Goal: Task Accomplishment & Management: Manage account settings

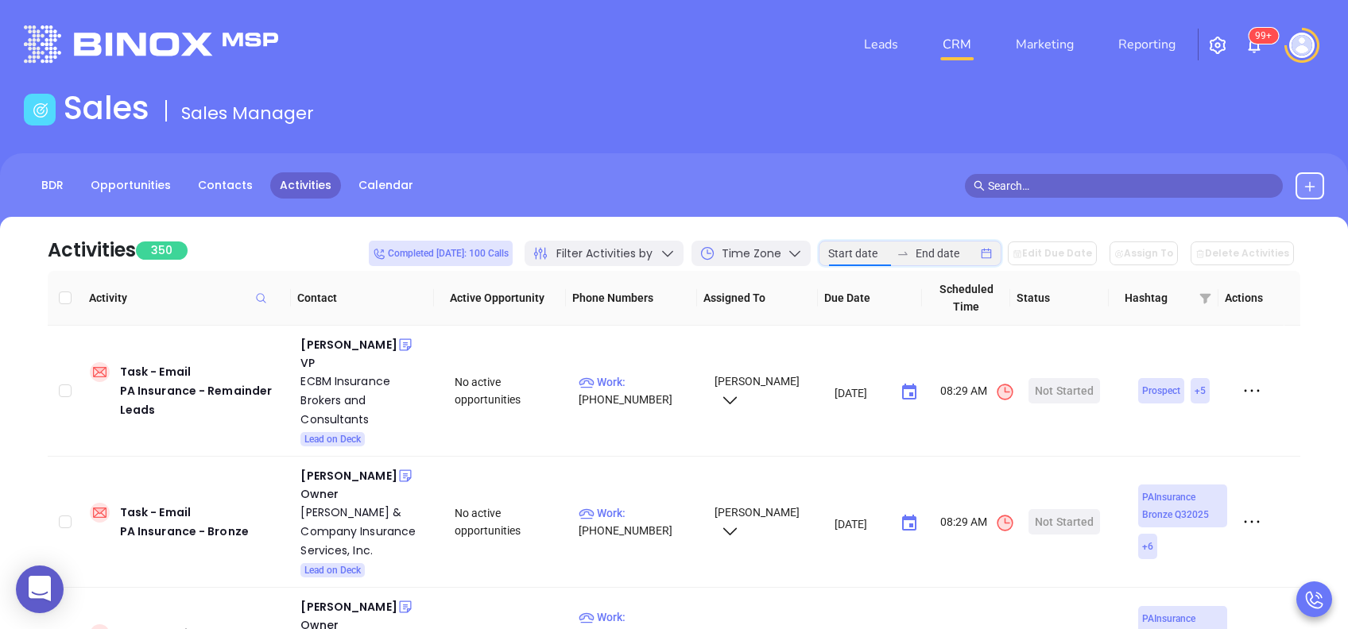
click at [890, 254] on input at bounding box center [859, 253] width 62 height 17
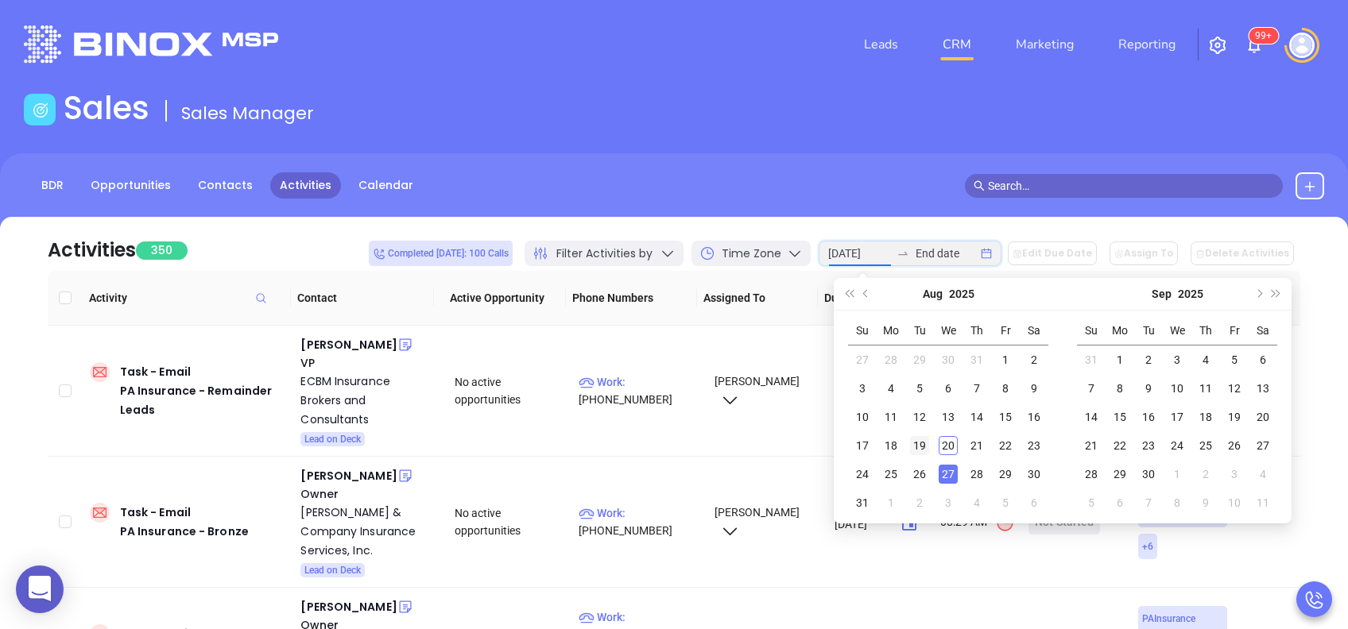
type input "2025-08-19"
click at [919, 443] on div "19" at bounding box center [919, 445] width 19 height 19
type input "2025-08-19"
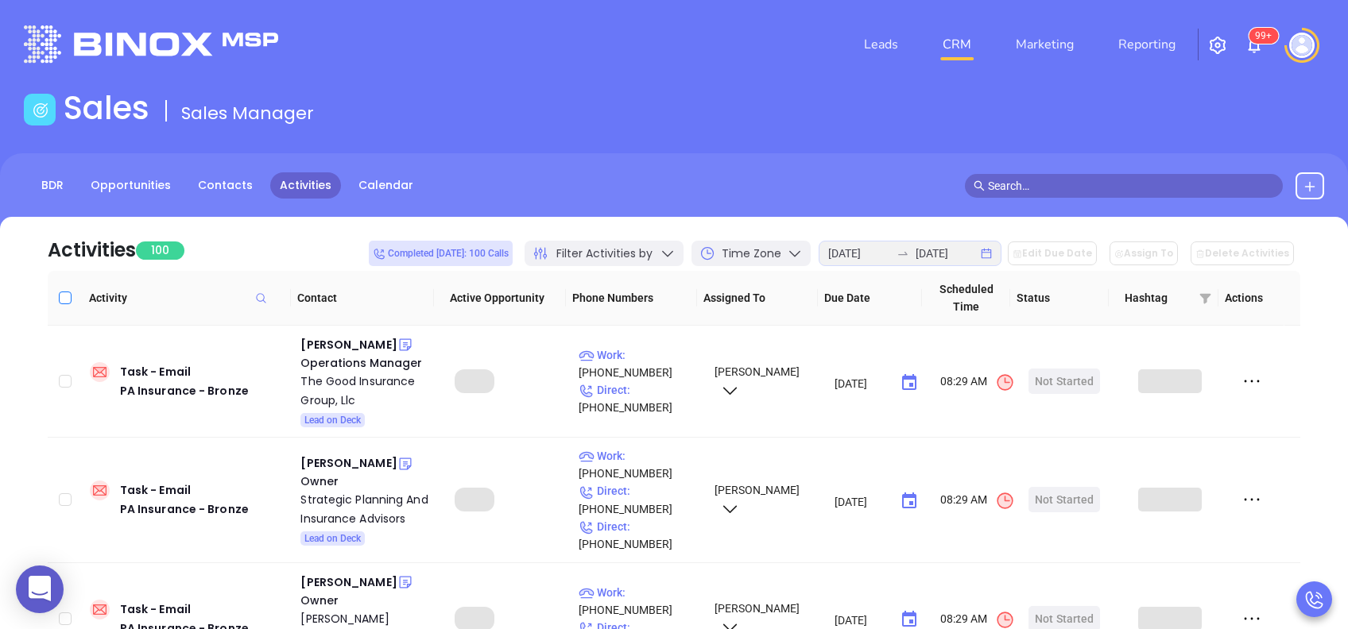
click at [64, 293] on input "Select all" at bounding box center [65, 298] width 13 height 13
checkbox input "true"
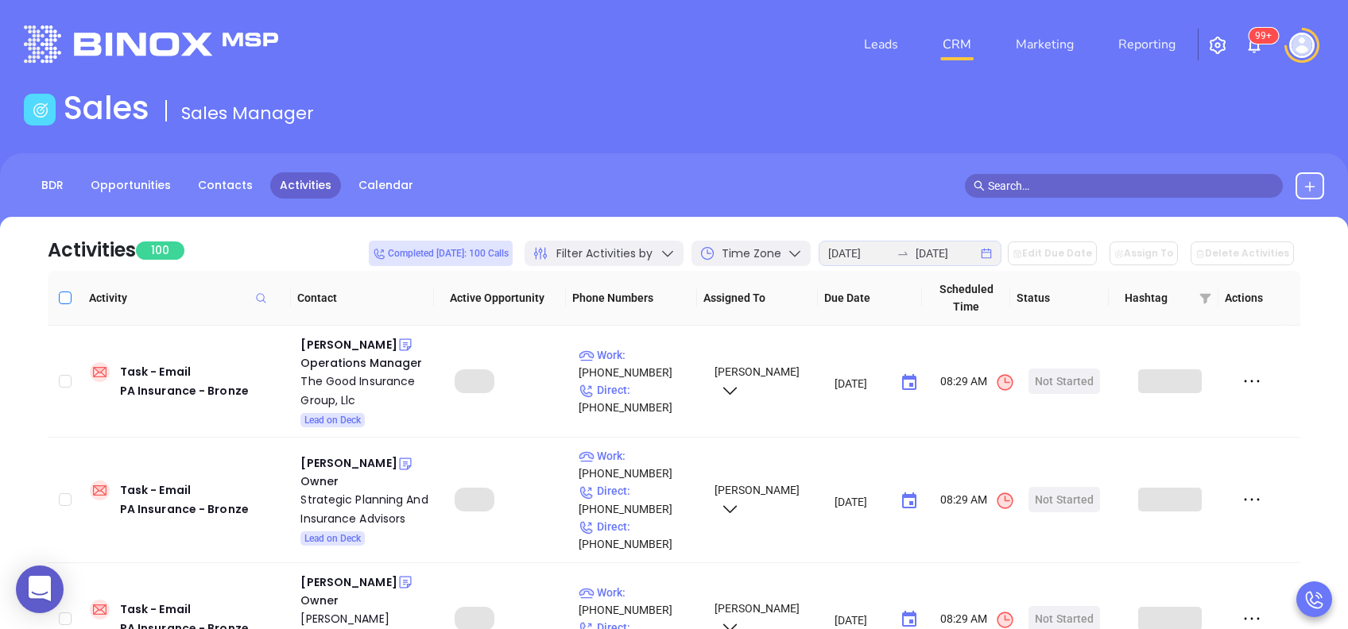
checkbox input "true"
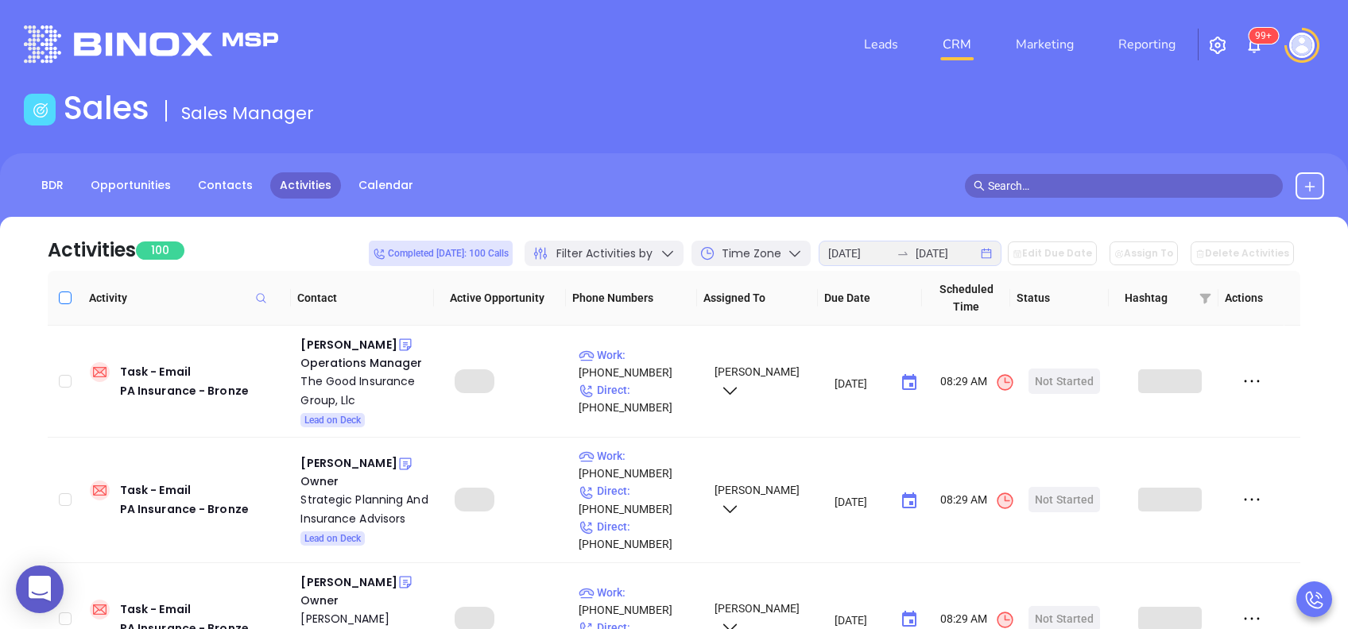
checkbox input "true"
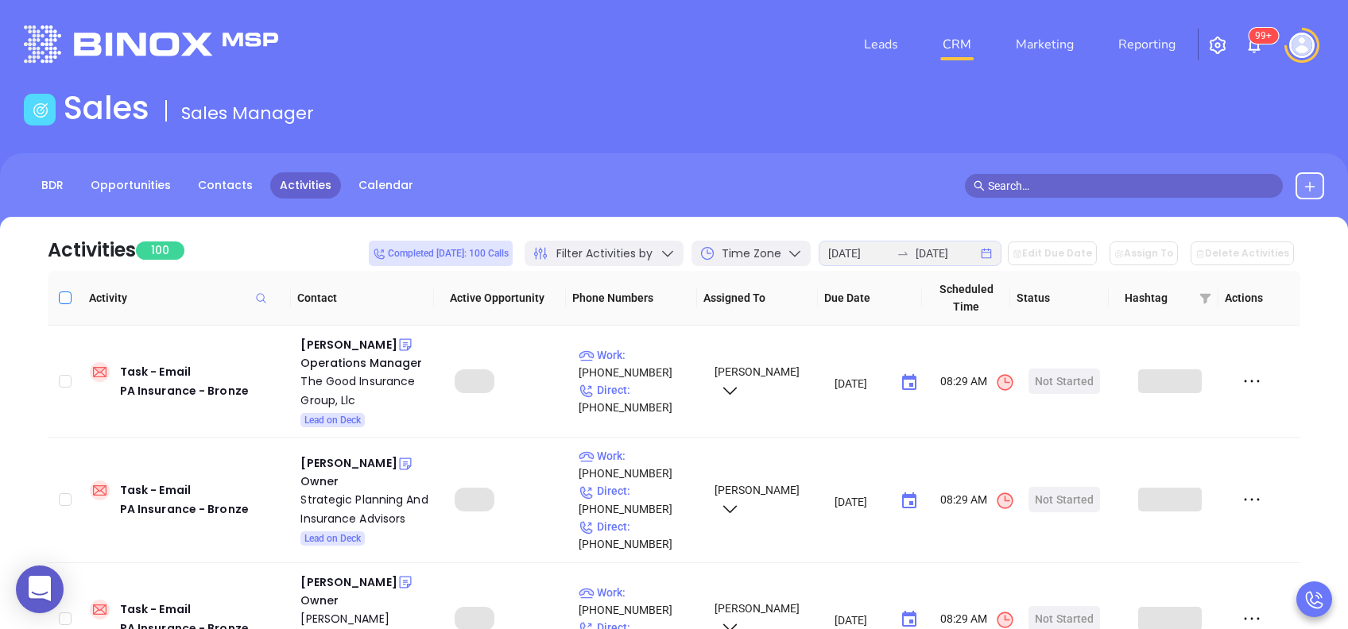
checkbox input "true"
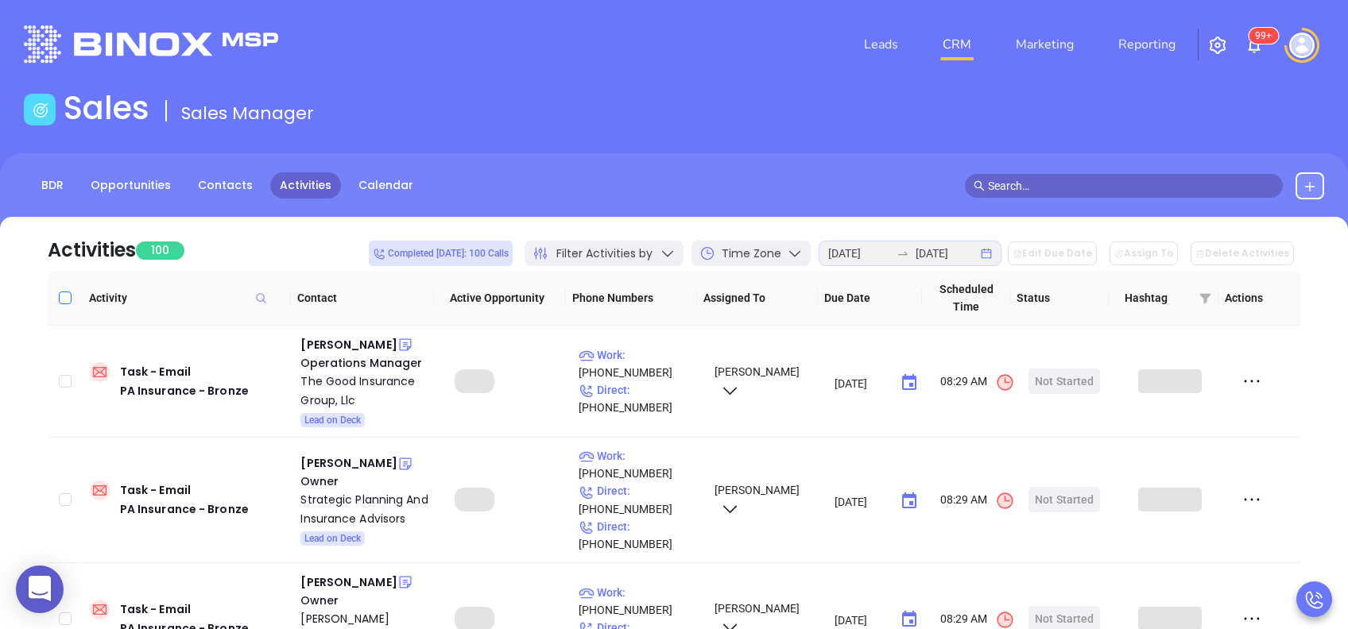
checkbox input "true"
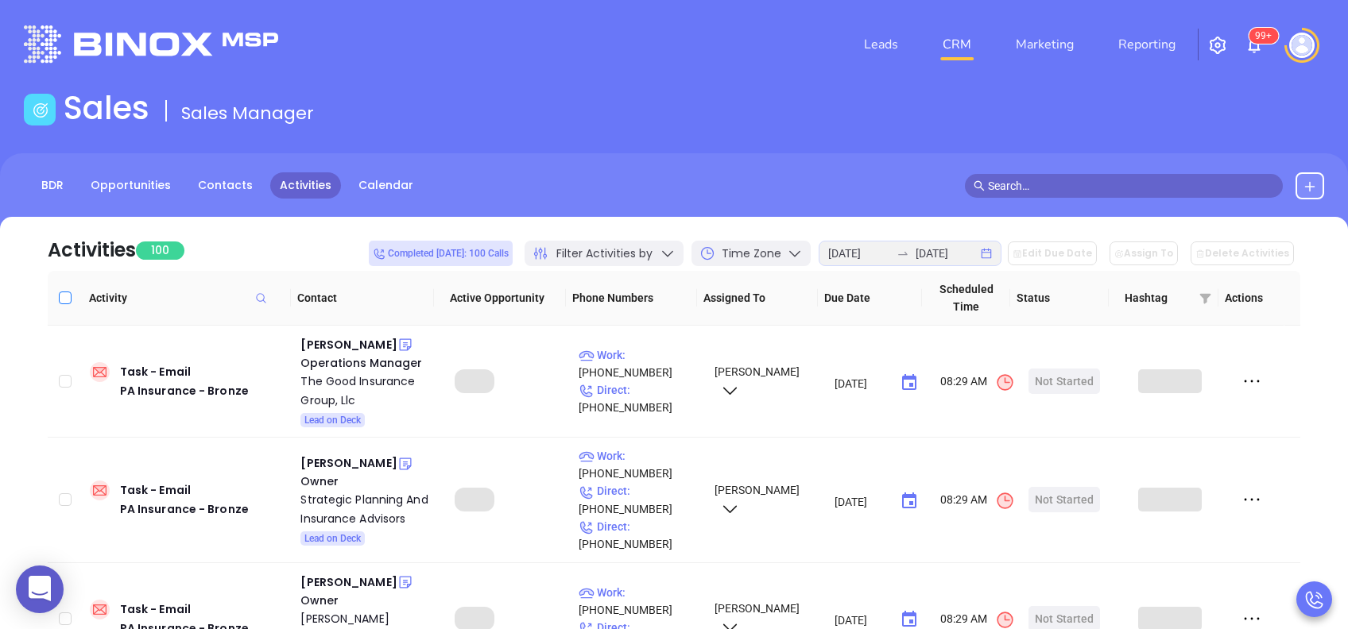
checkbox input "true"
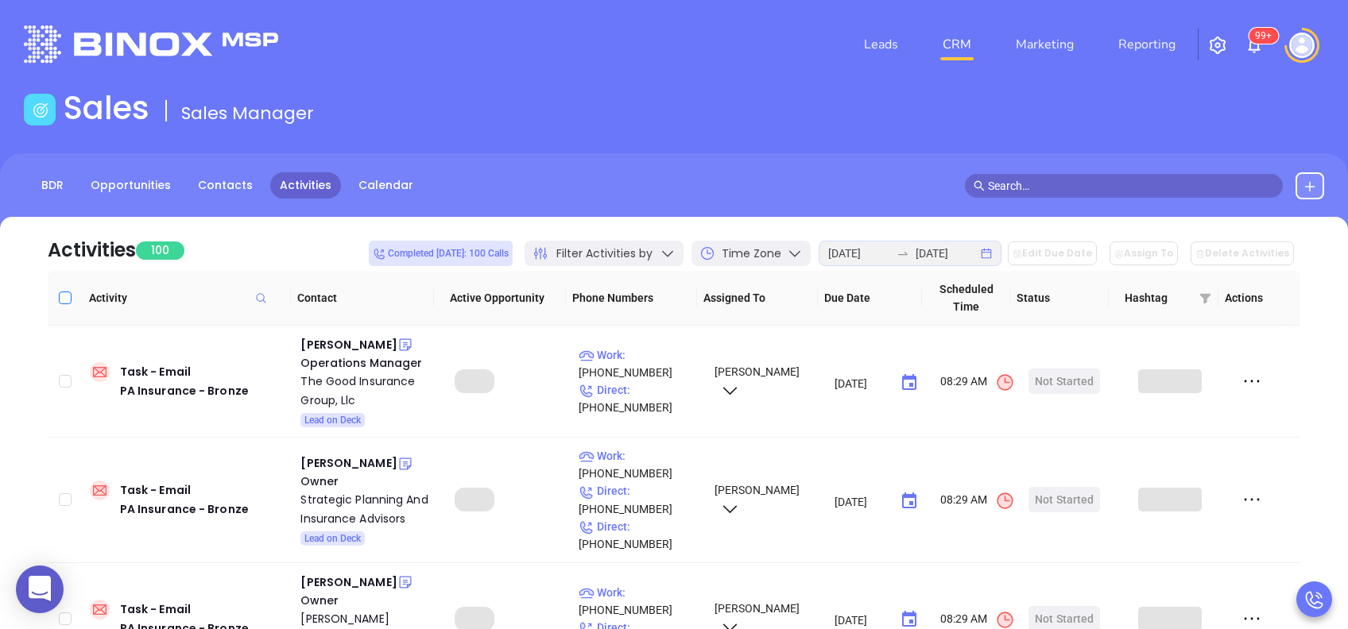
checkbox input "true"
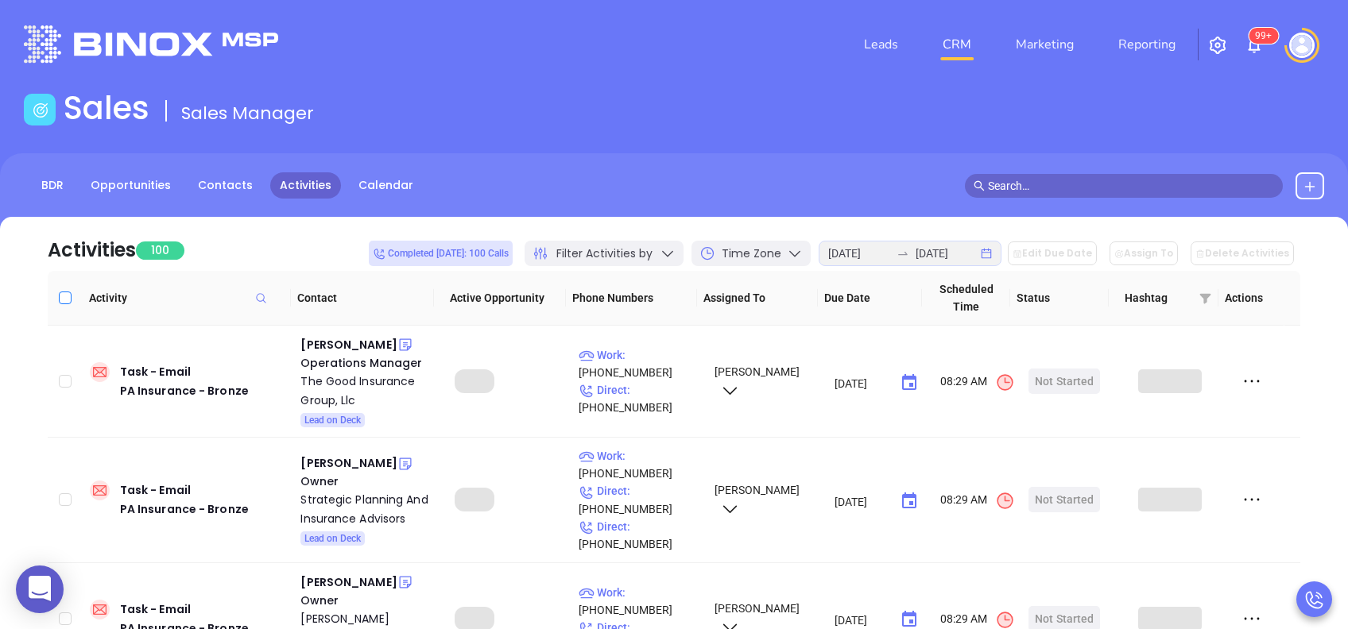
checkbox input "true"
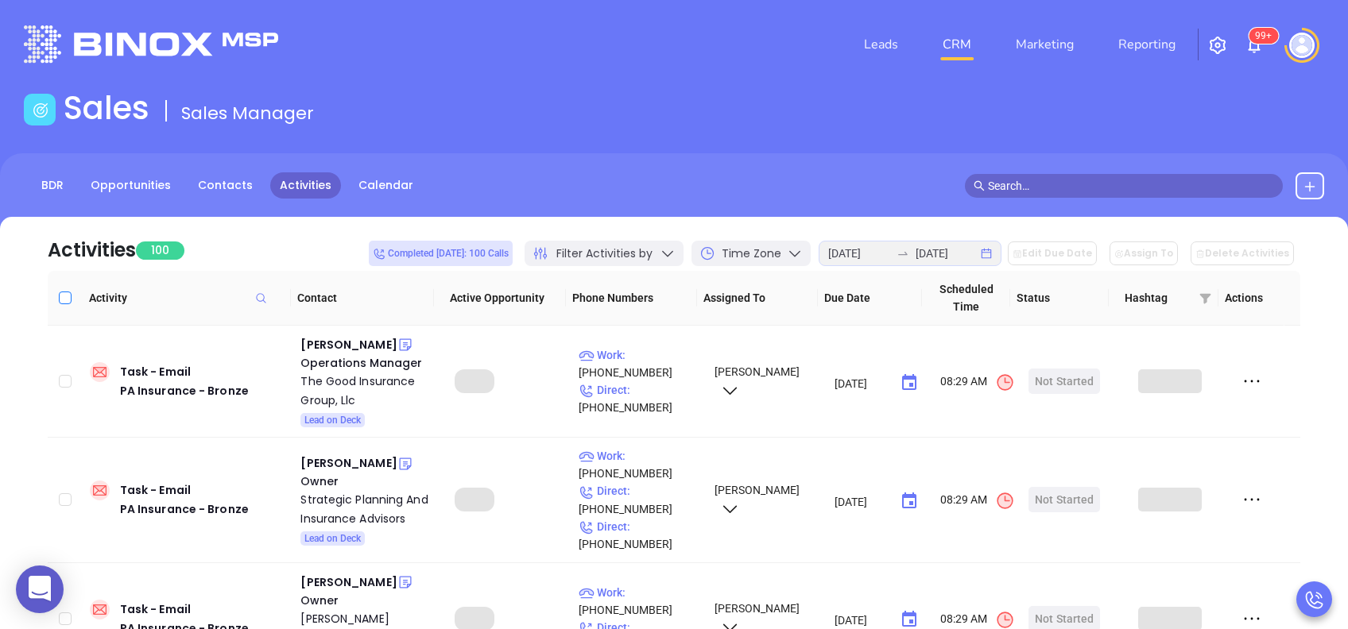
checkbox input "true"
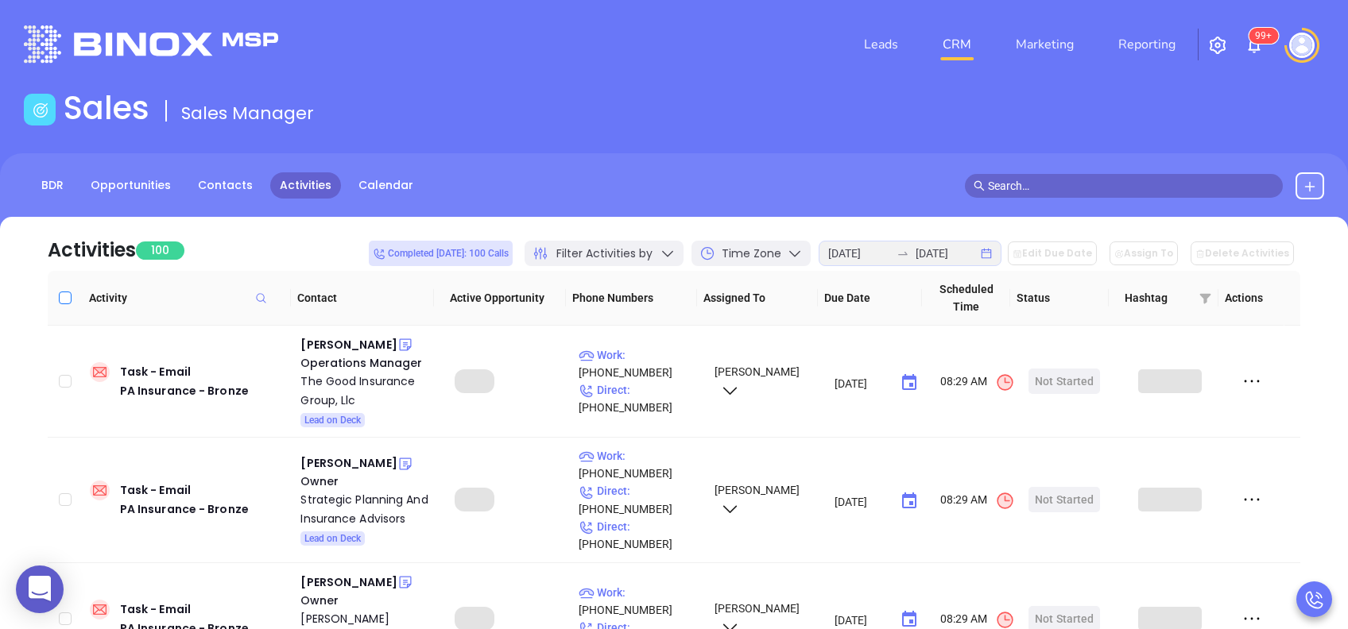
checkbox input "true"
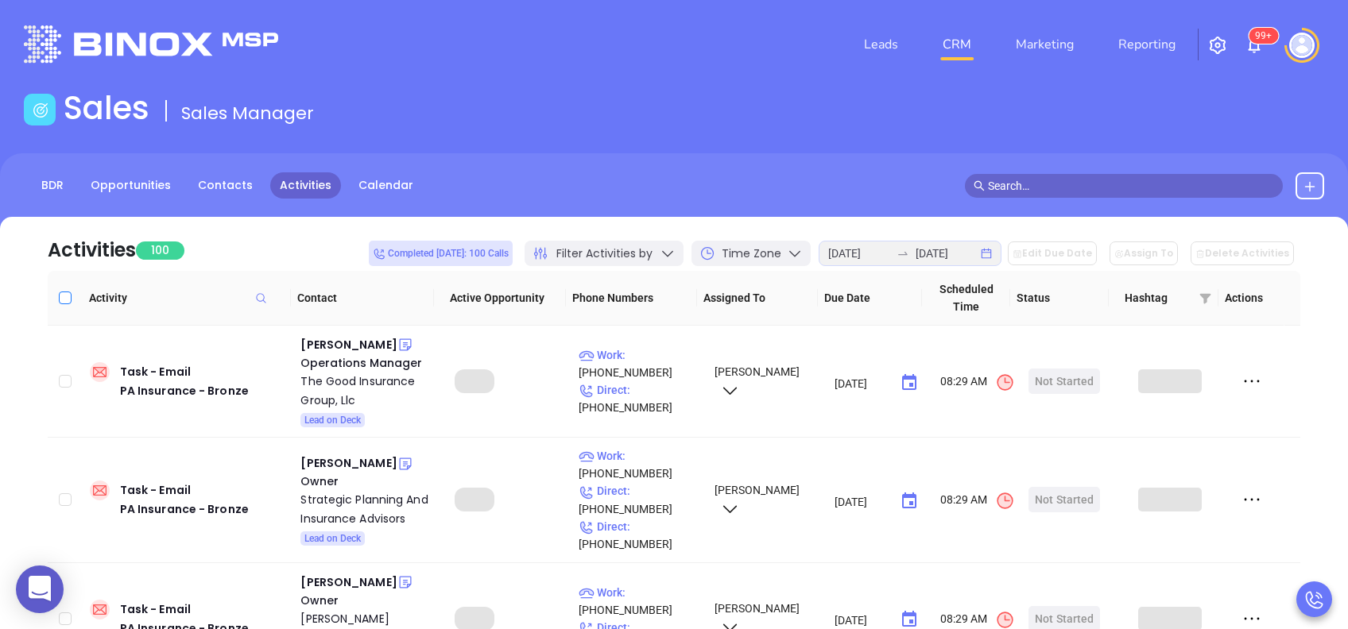
checkbox input "true"
click at [1062, 260] on button "Edit Due Date" at bounding box center [1052, 254] width 89 height 24
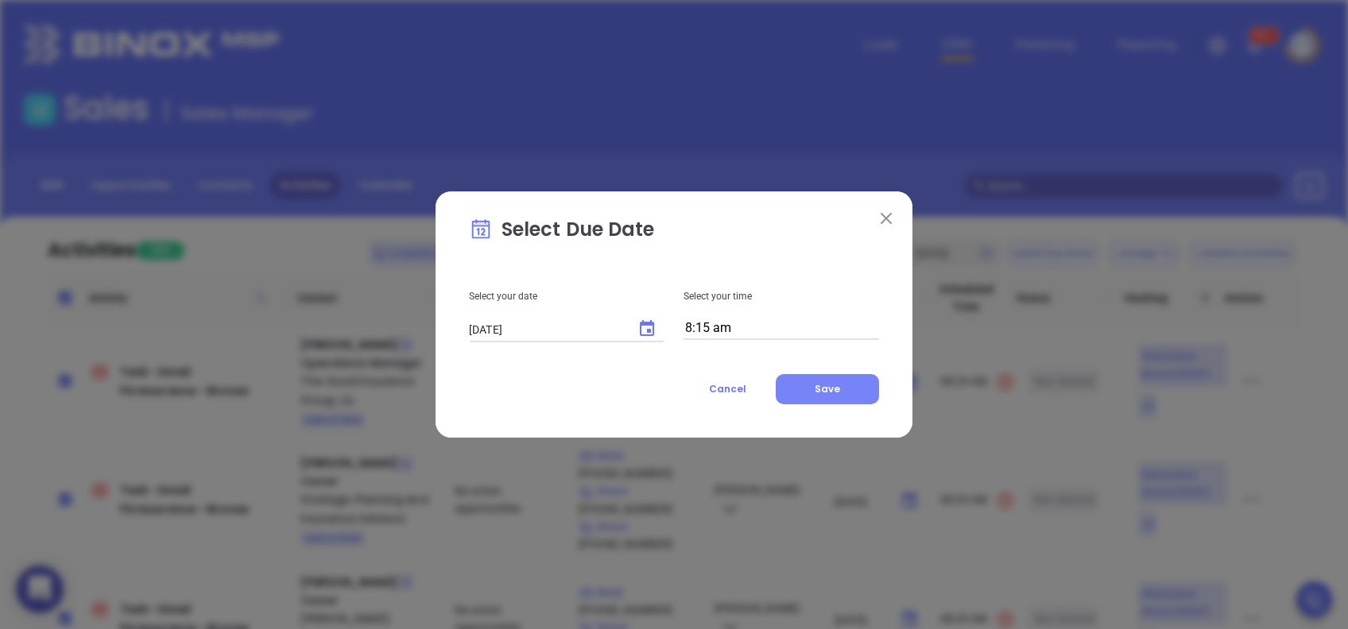
click at [824, 385] on span "Save" at bounding box center [827, 389] width 25 height 14
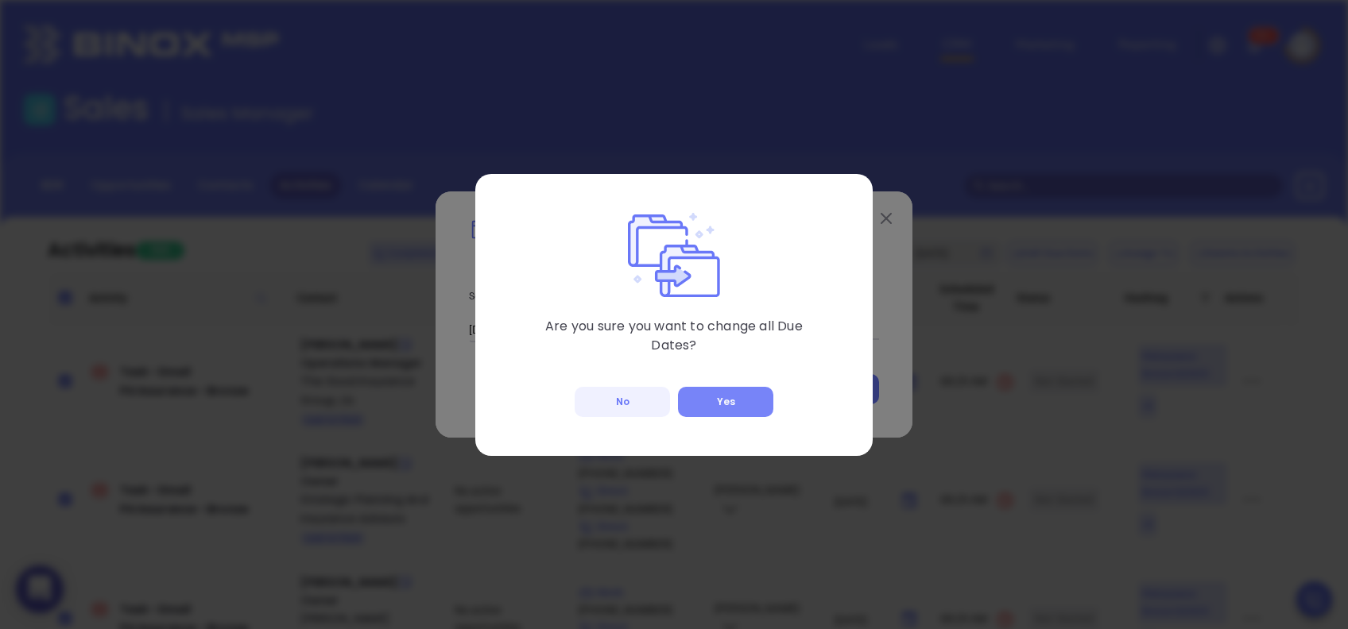
click at [733, 415] on button "Yes" at bounding box center [725, 402] width 95 height 30
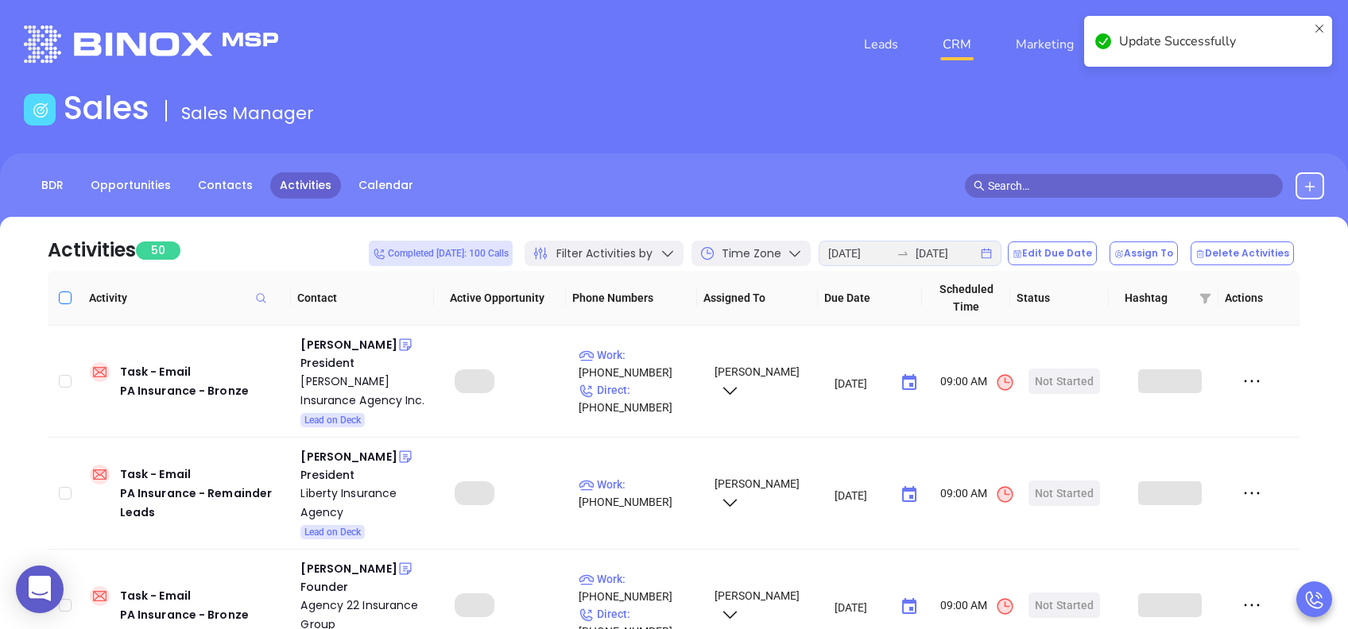
click at [68, 301] on input "Select all" at bounding box center [65, 298] width 13 height 13
checkbox input "true"
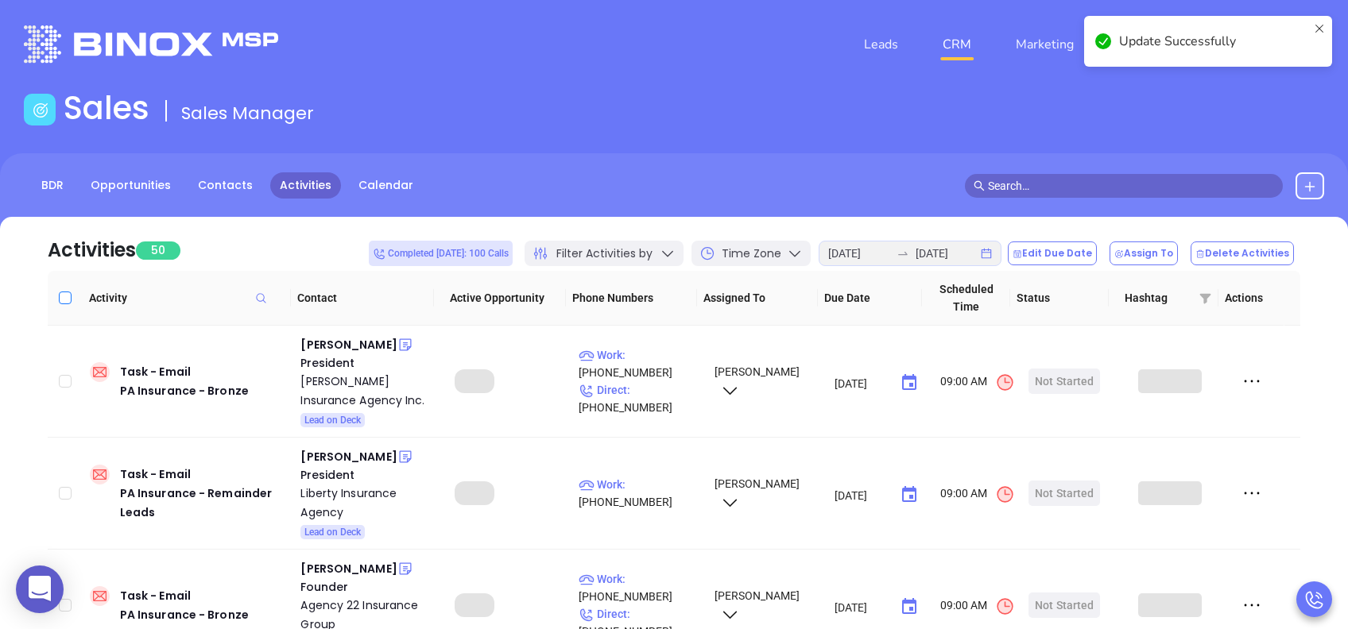
checkbox input "true"
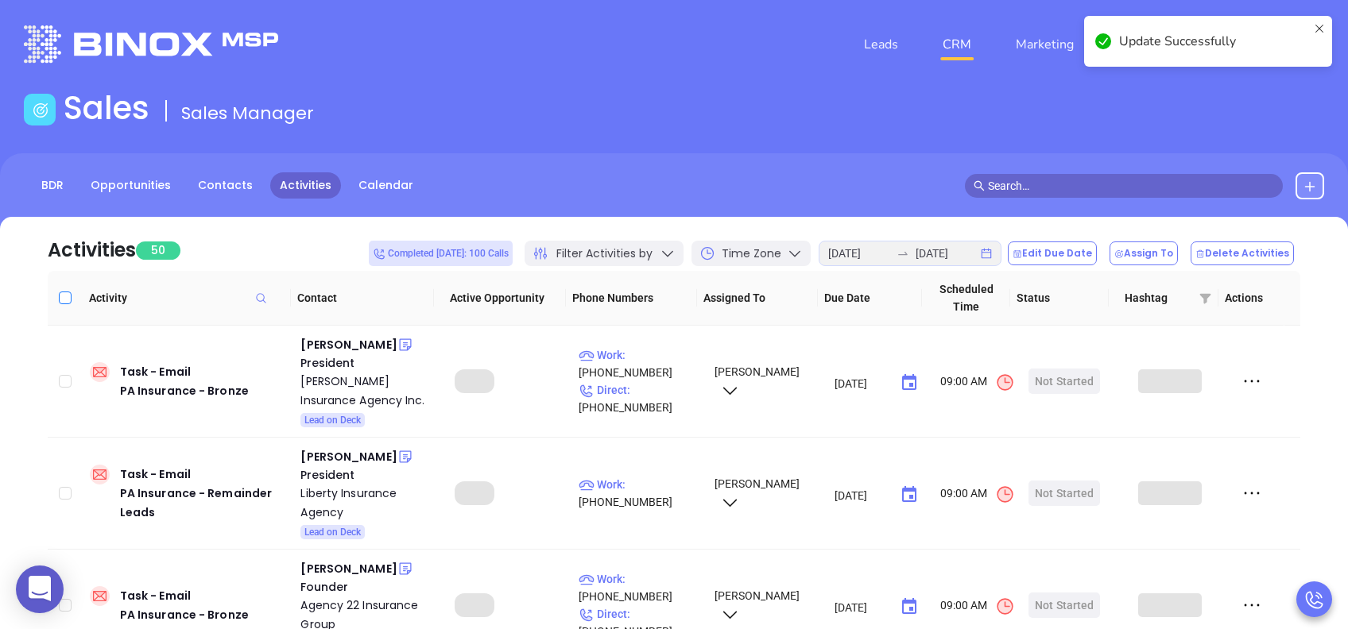
checkbox input "true"
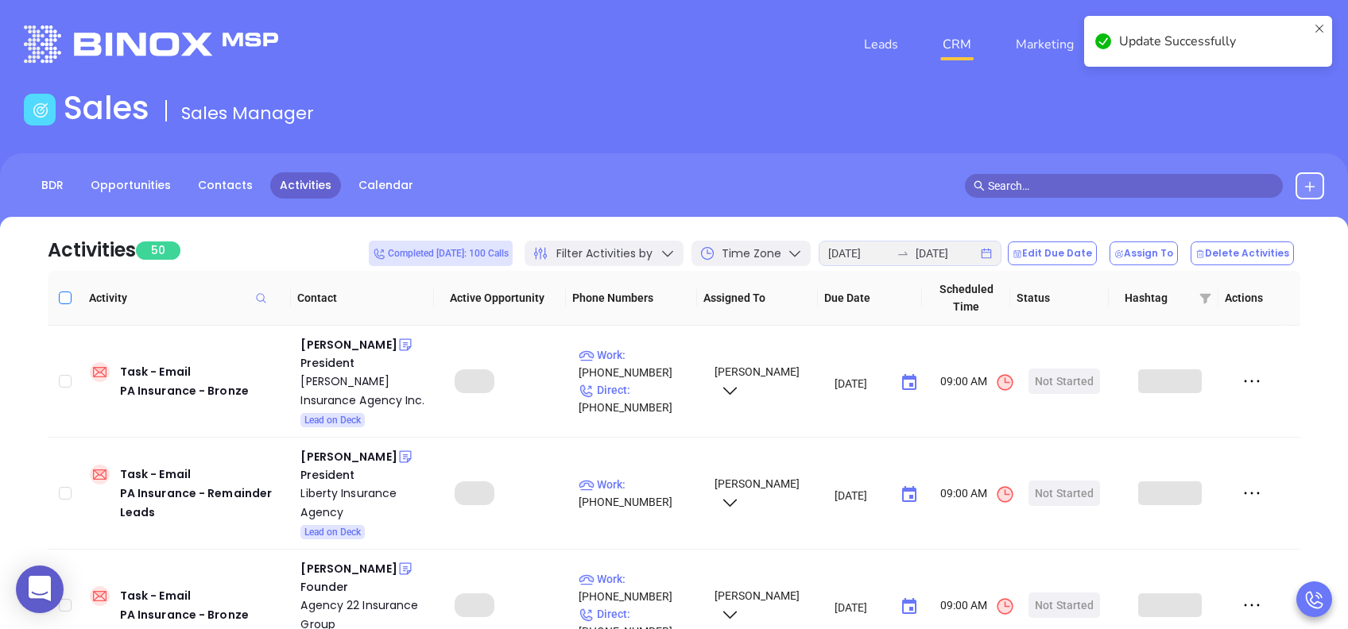
checkbox input "true"
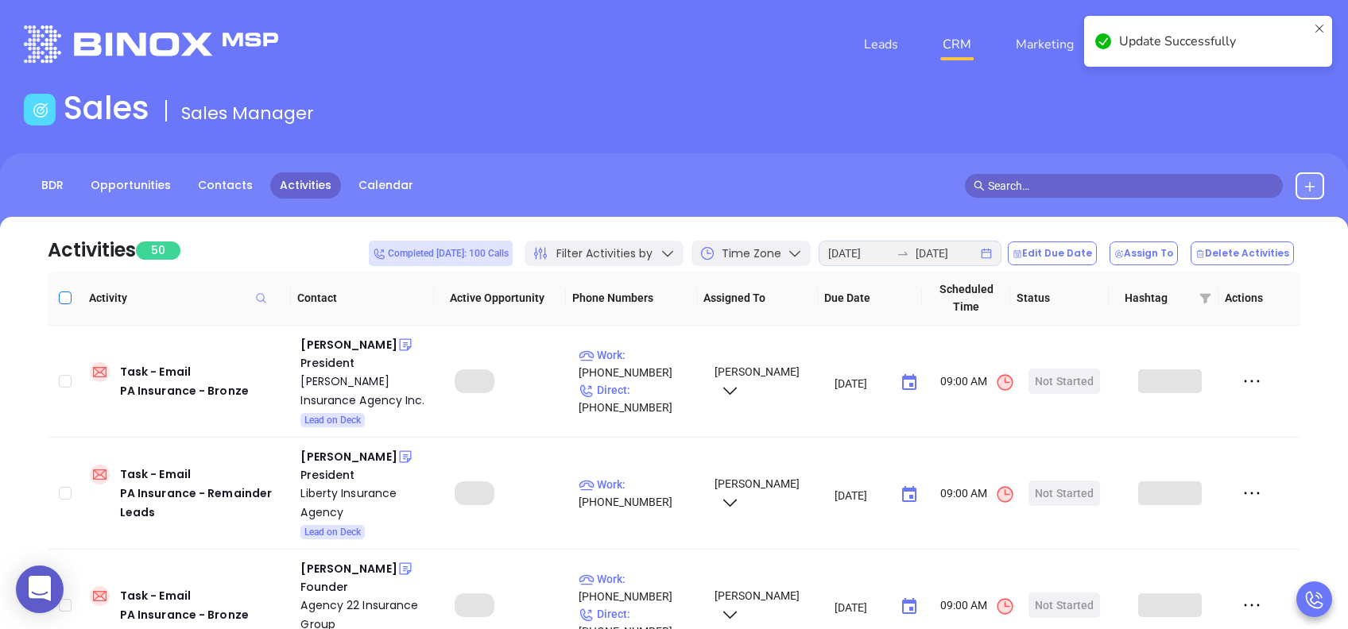
checkbox input "true"
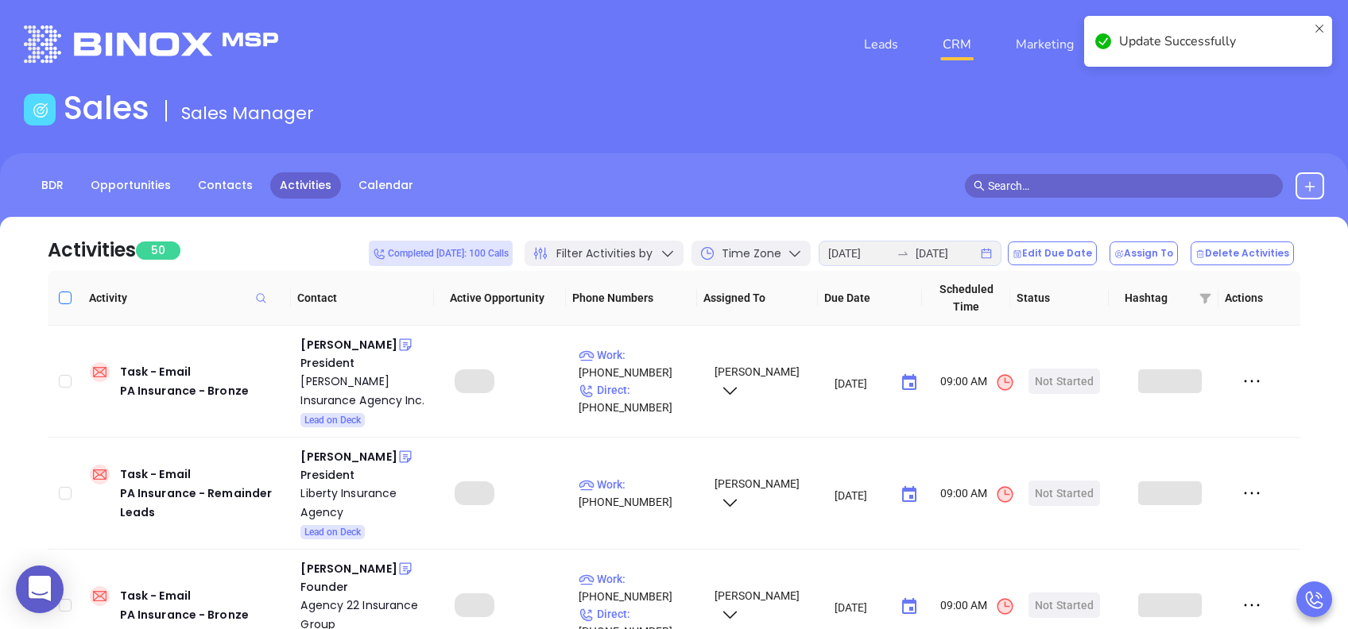
checkbox input "true"
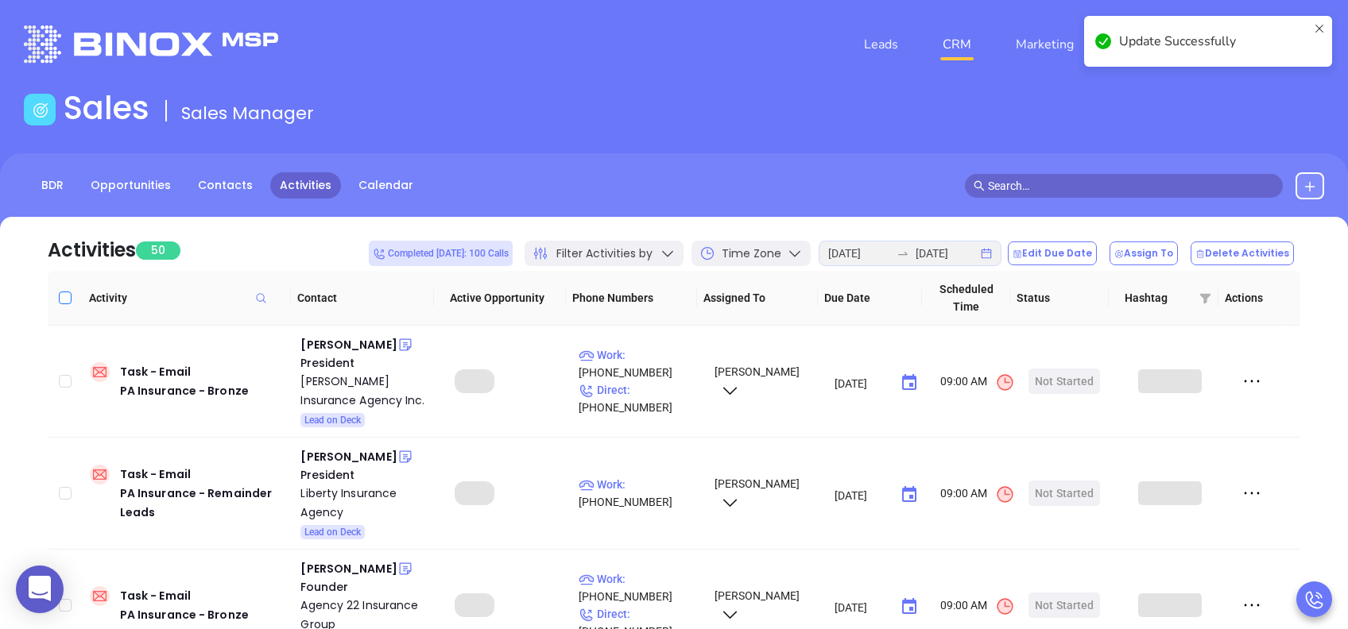
checkbox input "true"
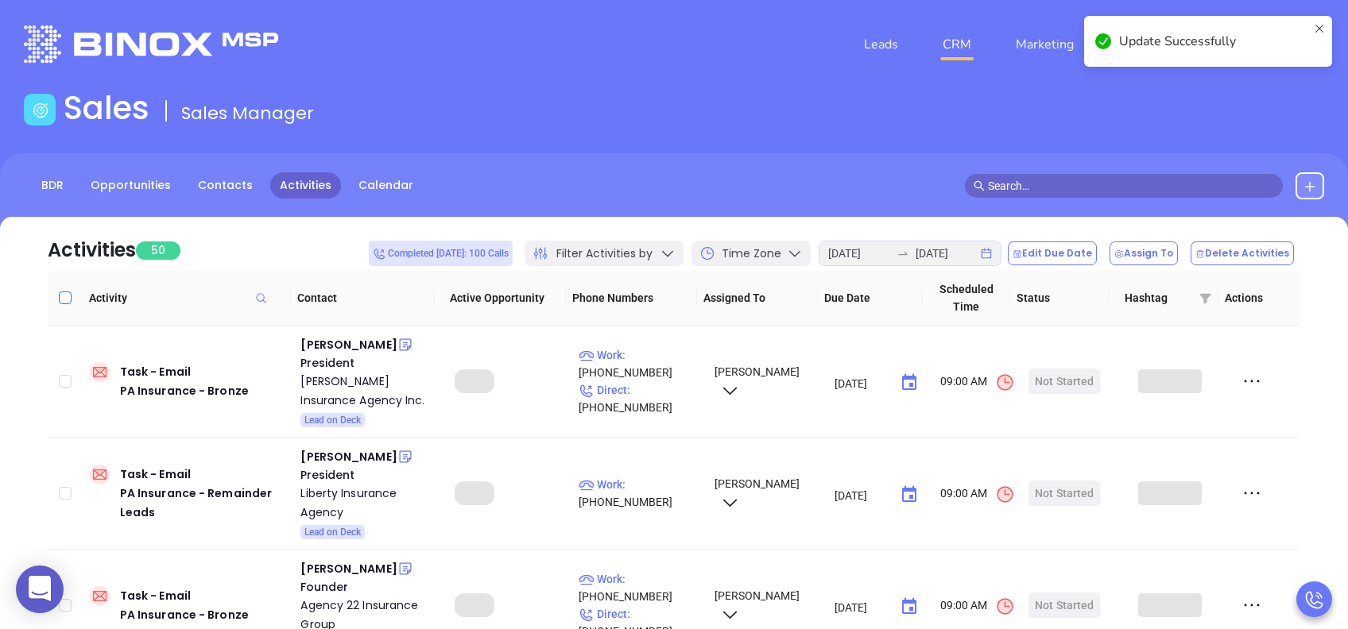
checkbox input "true"
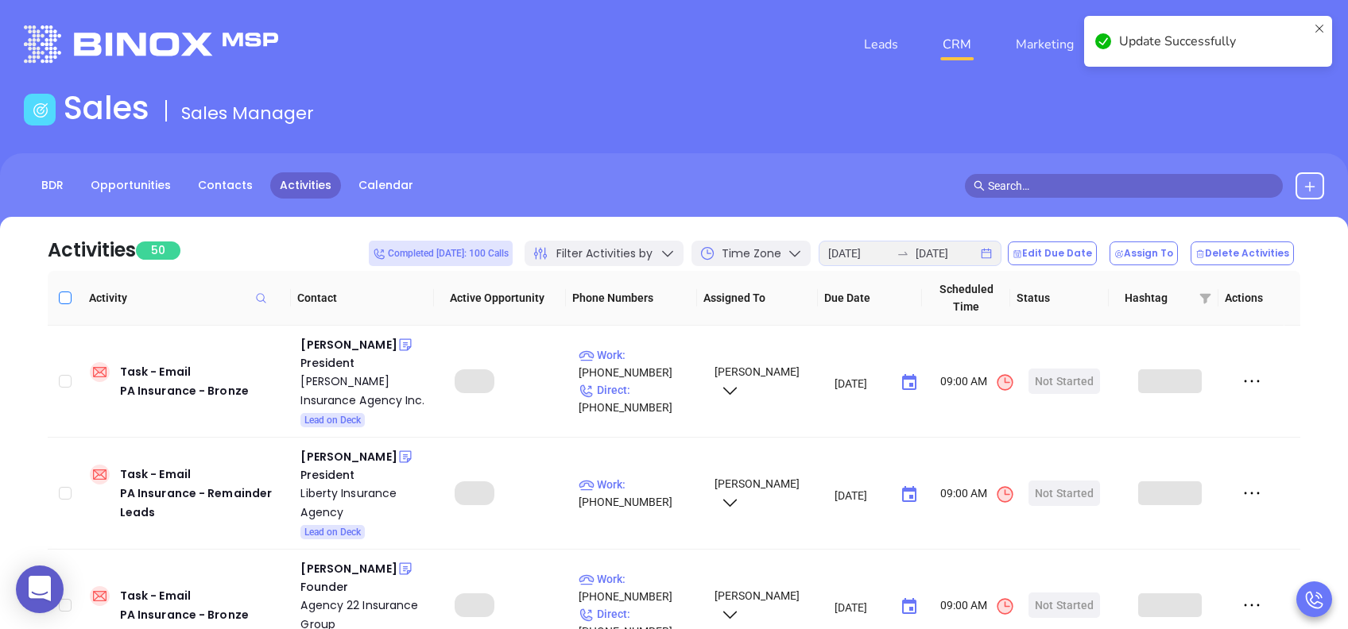
checkbox input "true"
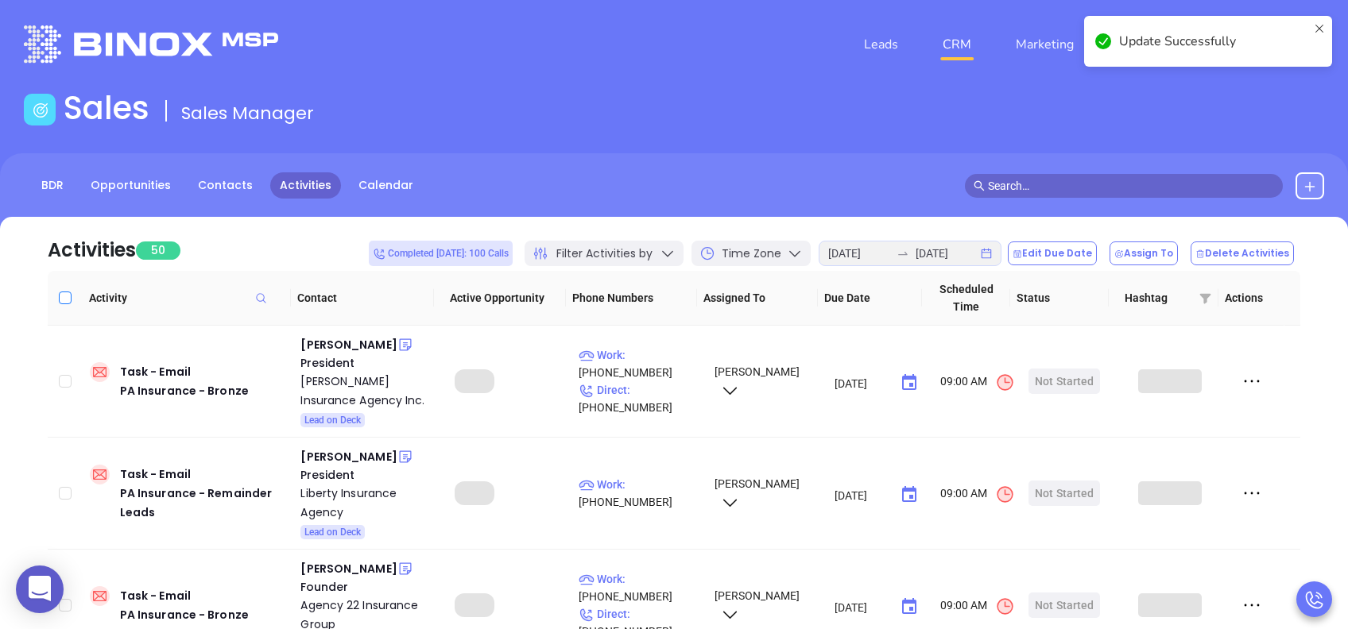
checkbox input "true"
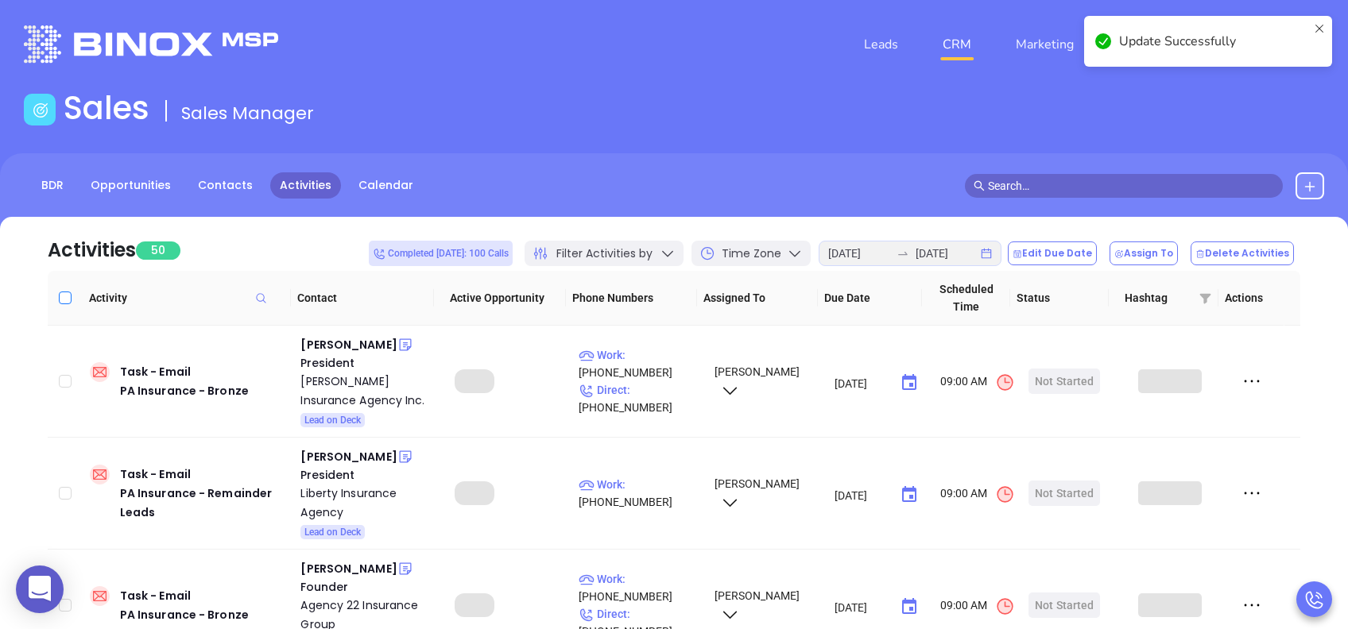
checkbox input "true"
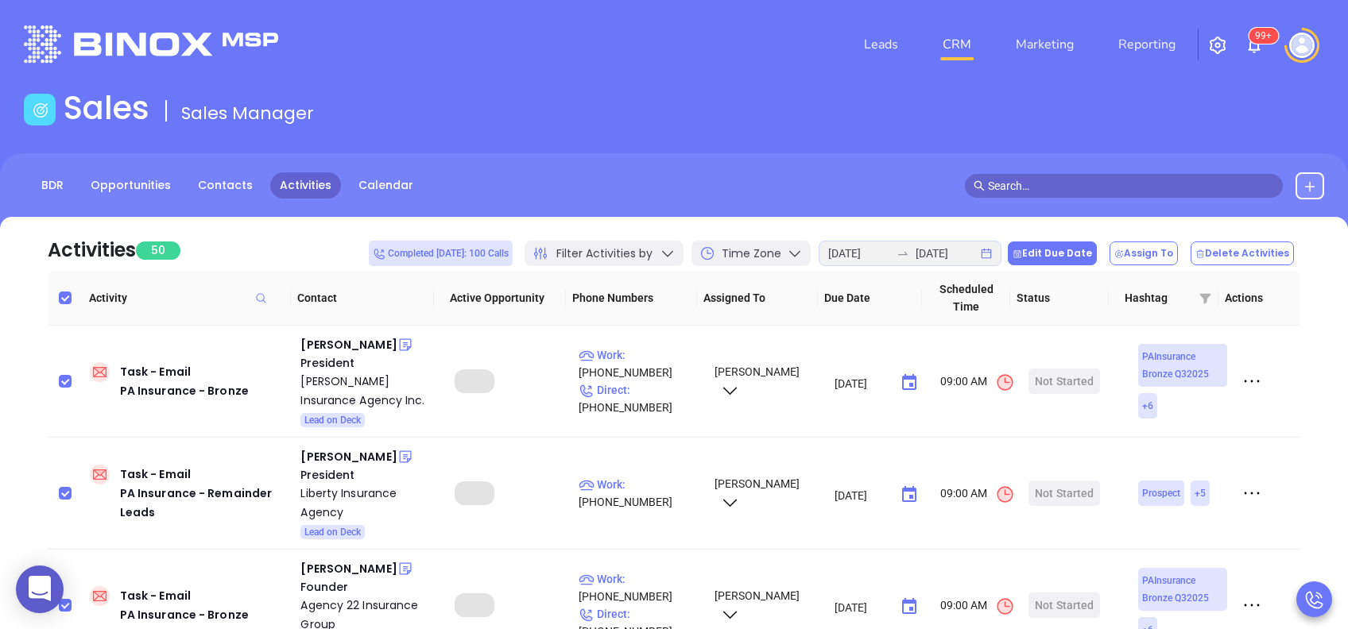
click at [1071, 257] on button "Edit Due Date" at bounding box center [1052, 254] width 89 height 24
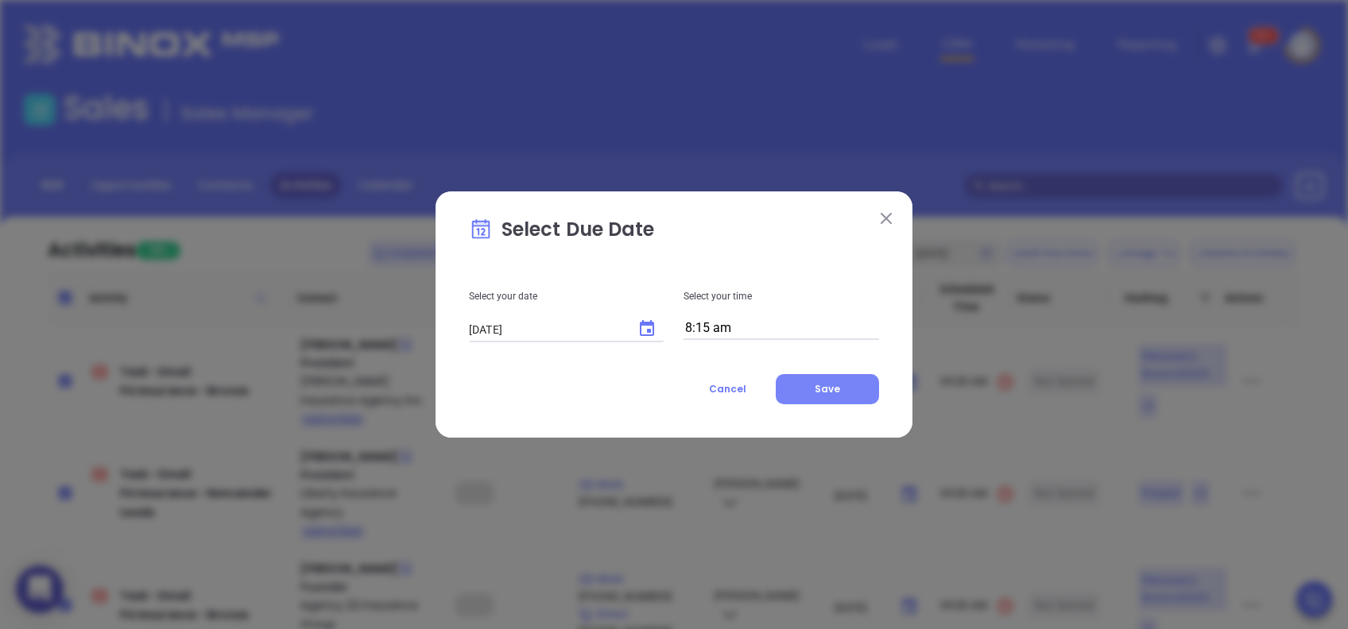
click at [833, 395] on button "Save" at bounding box center [827, 389] width 103 height 30
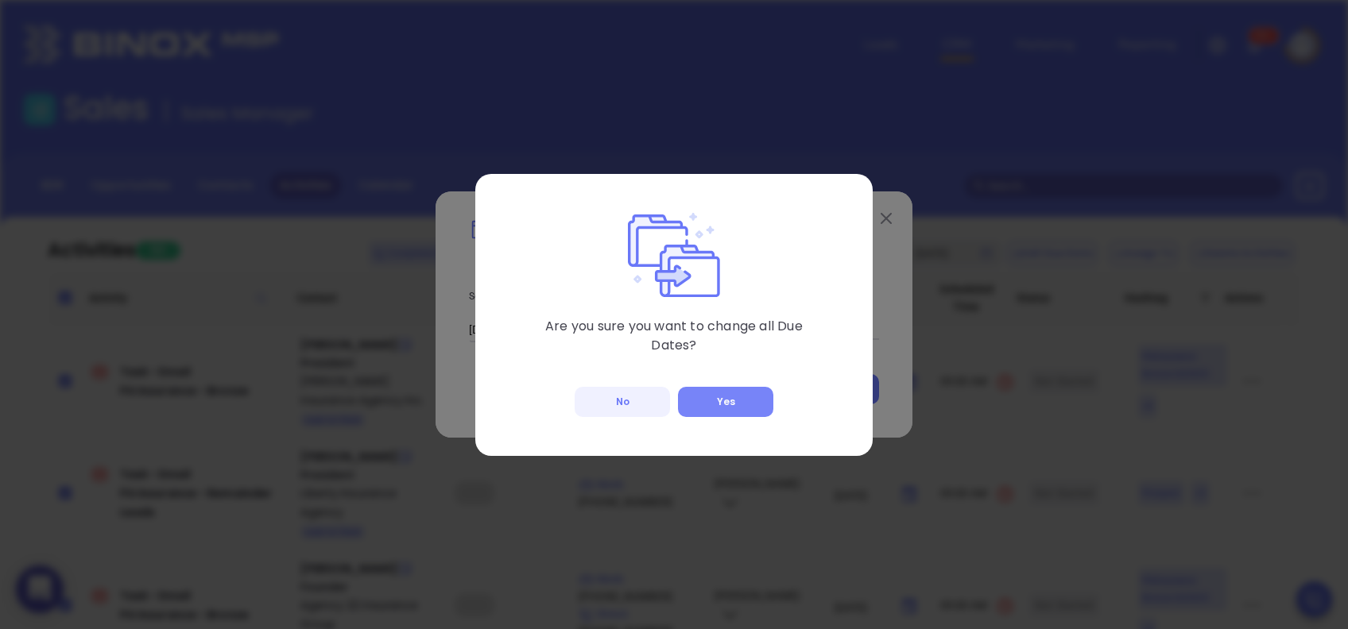
click at [714, 392] on button "Yes" at bounding box center [725, 402] width 95 height 30
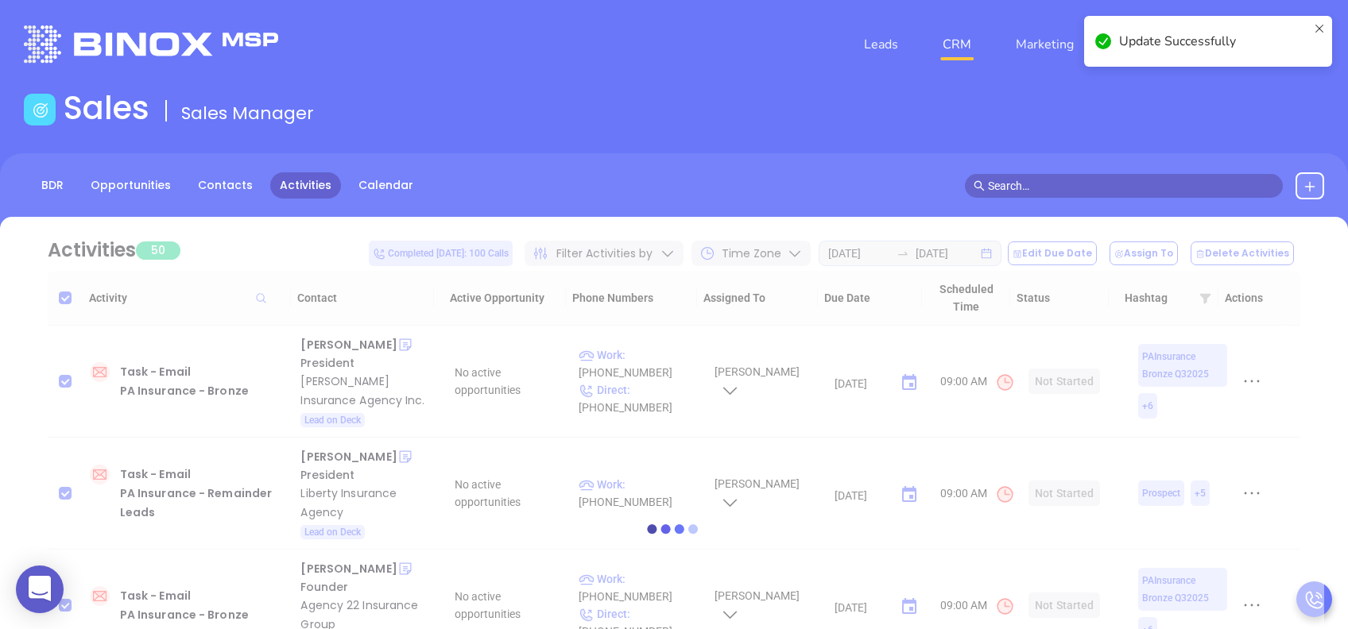
checkbox input "false"
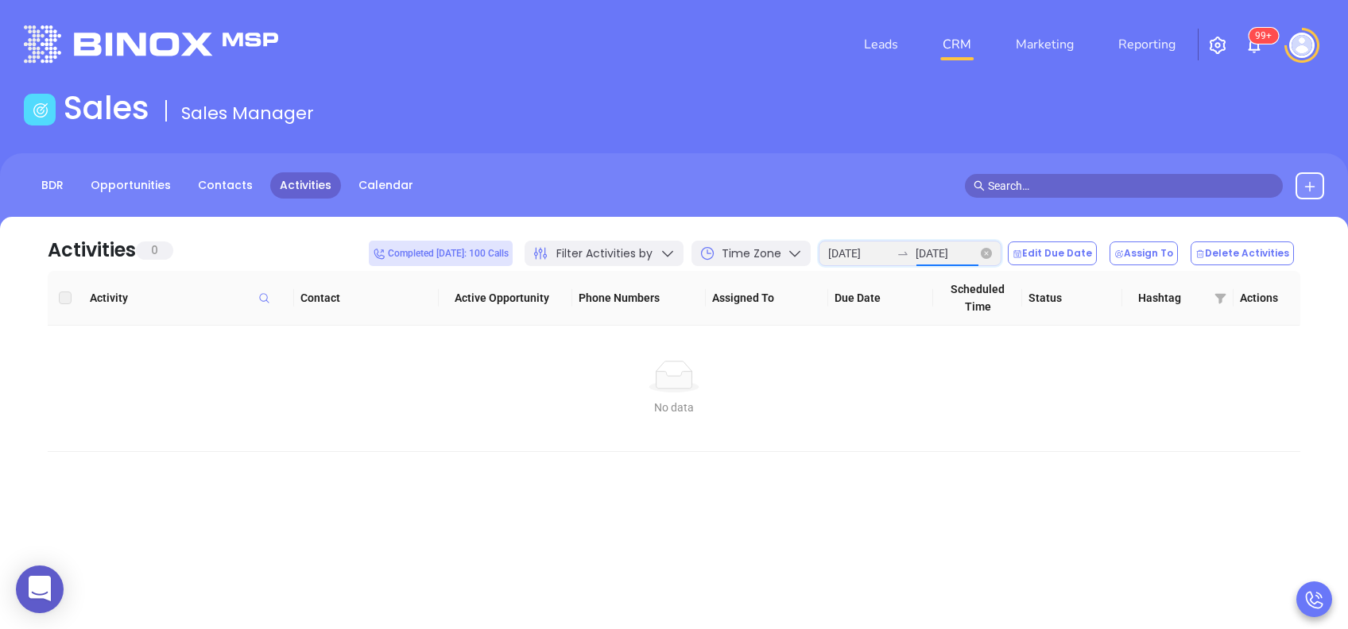
click at [948, 251] on input "2025-08-19" at bounding box center [946, 253] width 62 height 17
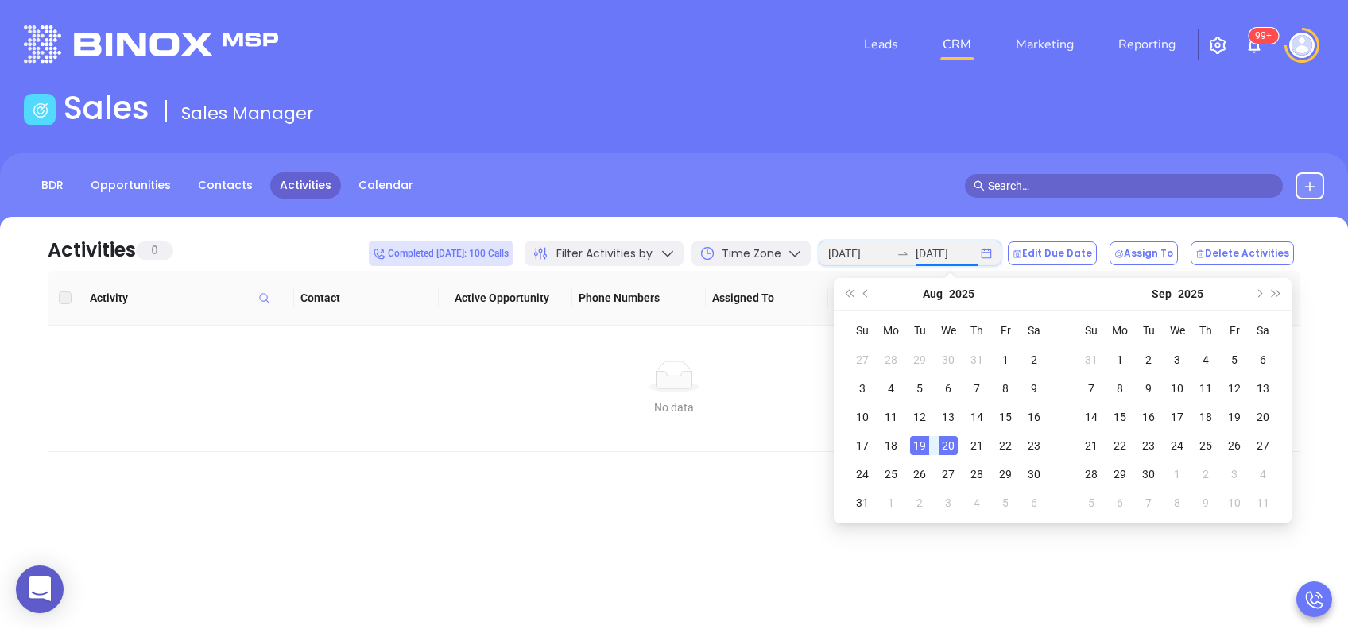
type input "2025-08-20"
click at [954, 445] on div "20" at bounding box center [947, 445] width 19 height 19
type input "2025-08-20"
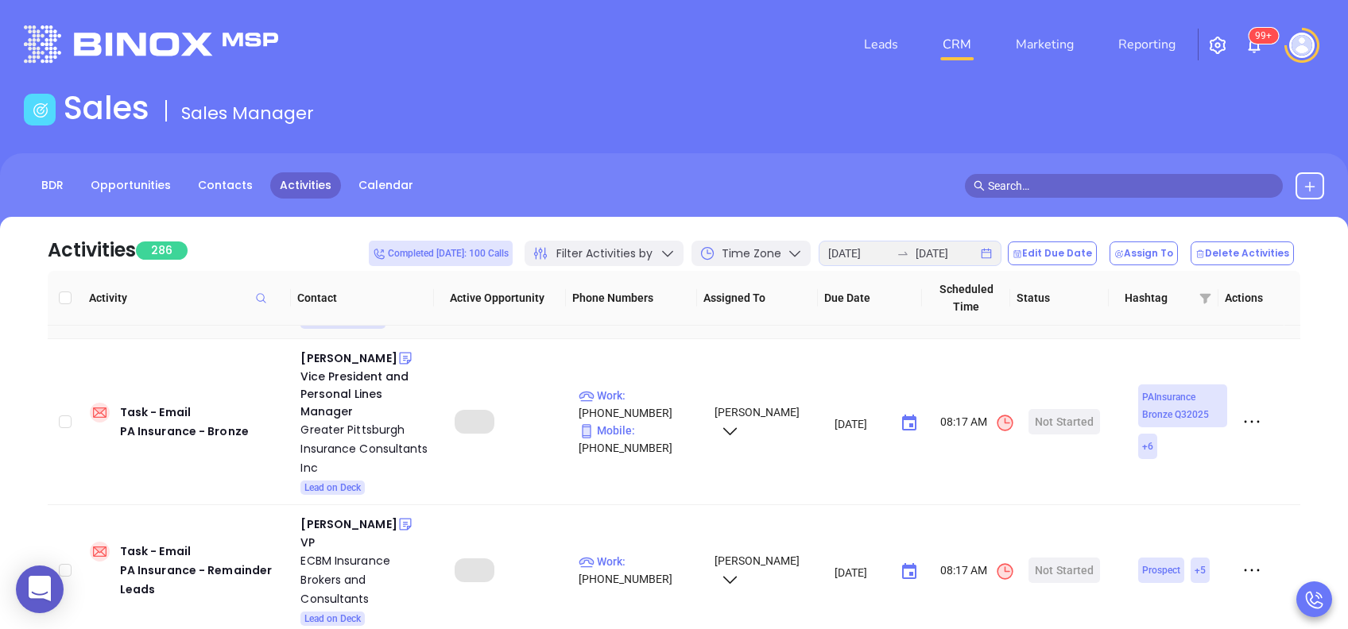
scroll to position [211, 0]
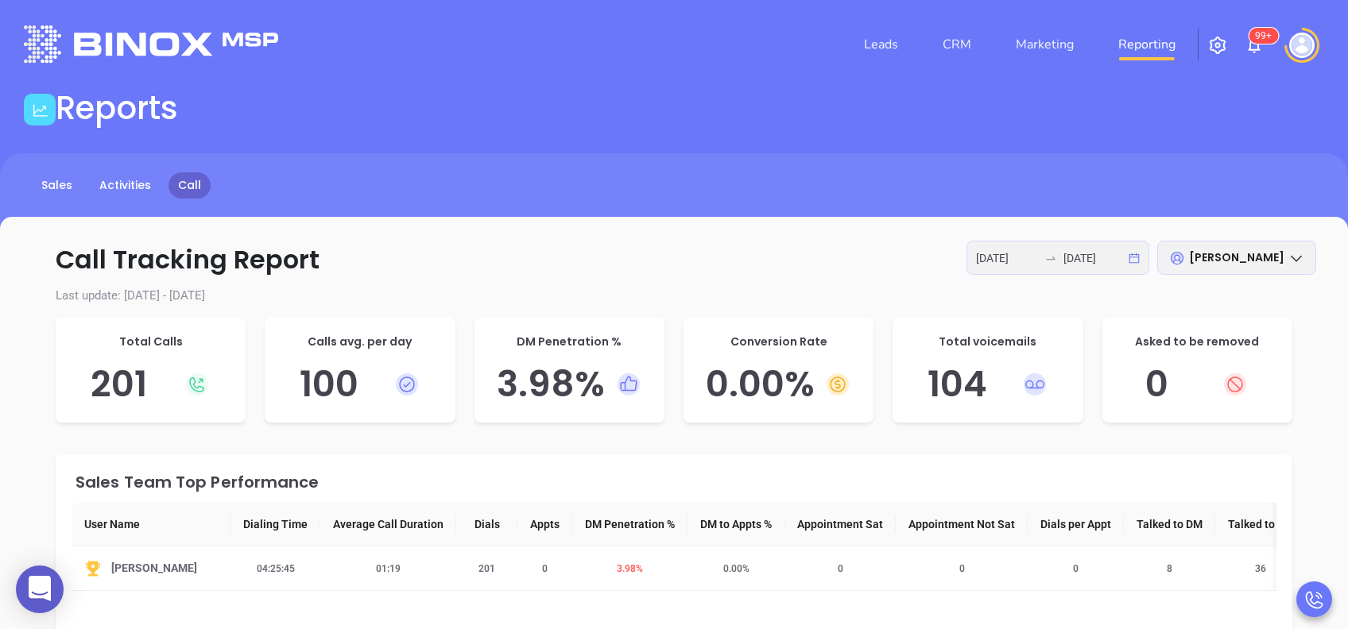
scroll to position [106, 0]
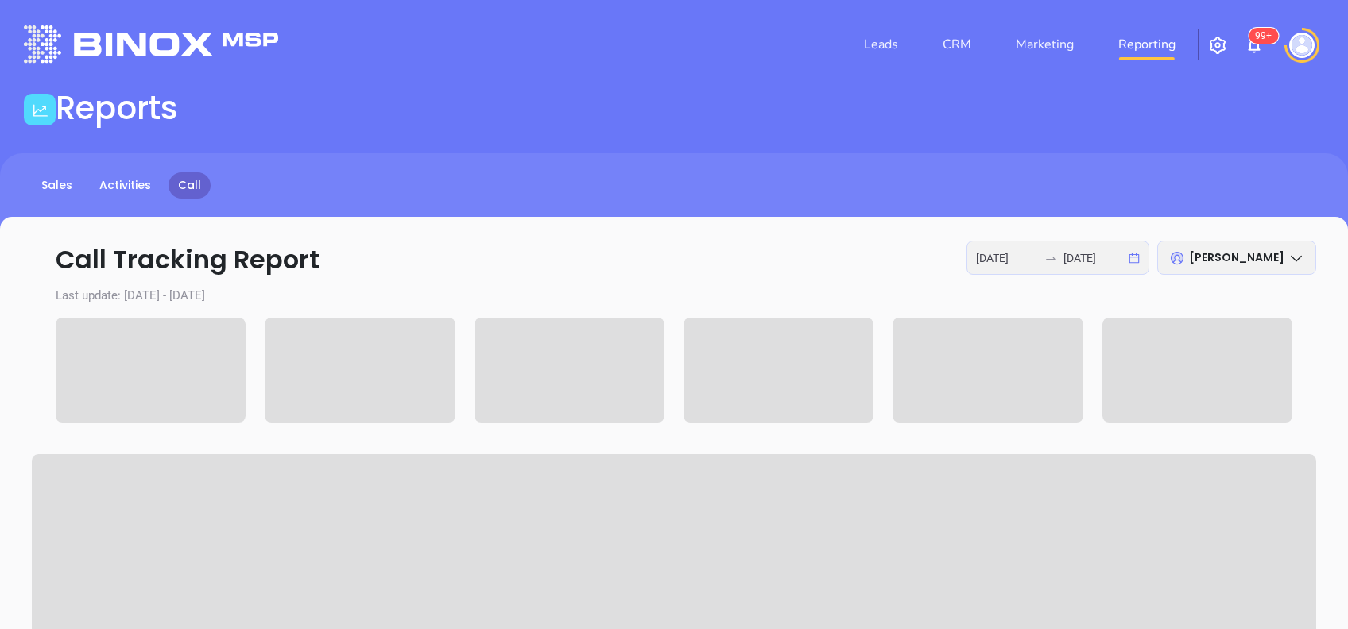
scroll to position [106, 0]
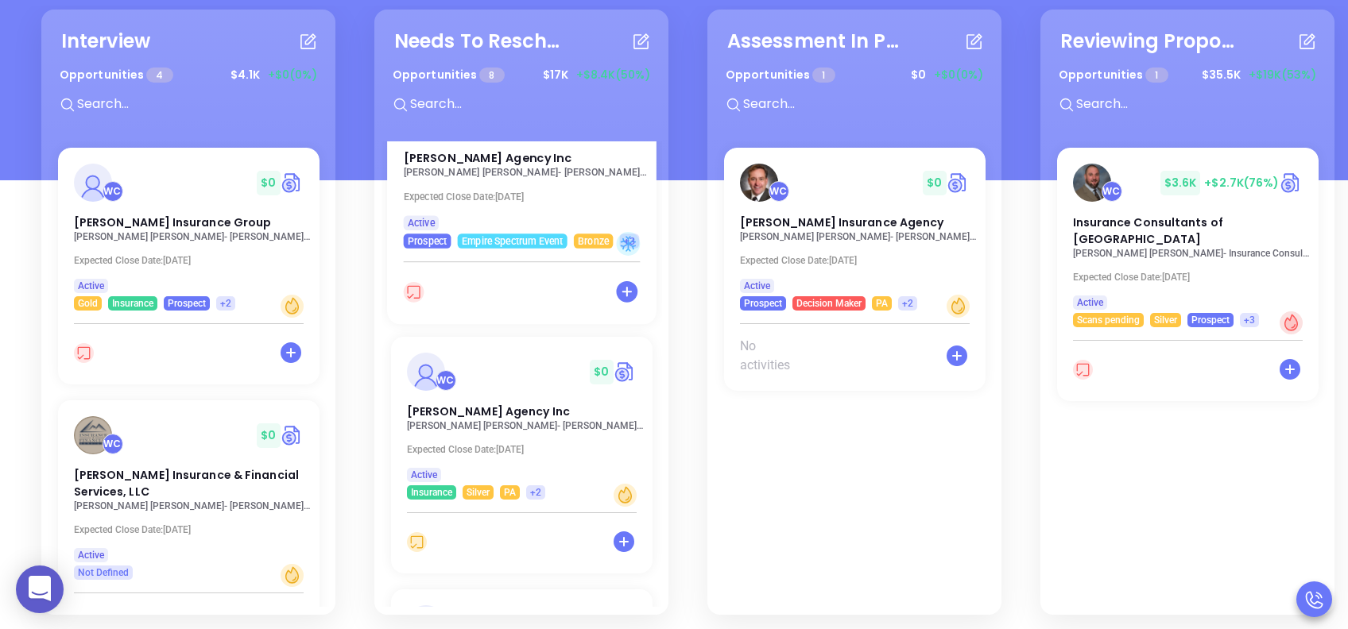
scroll to position [106, 0]
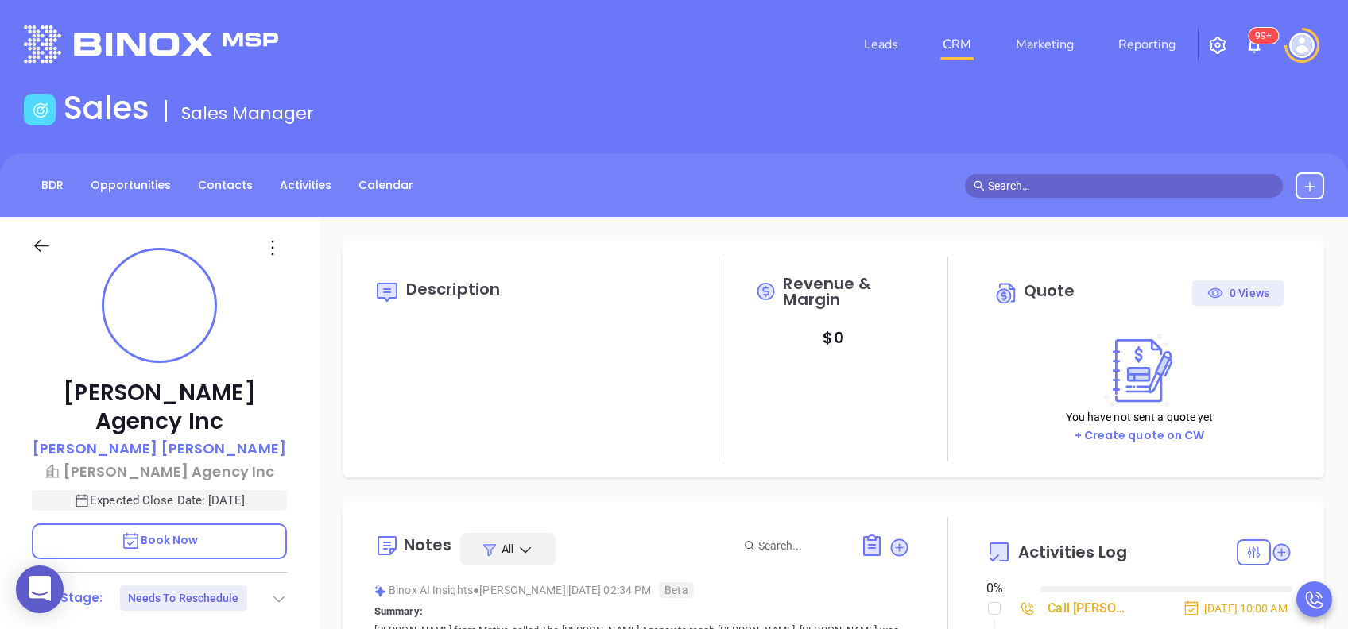
type input "[DATE]"
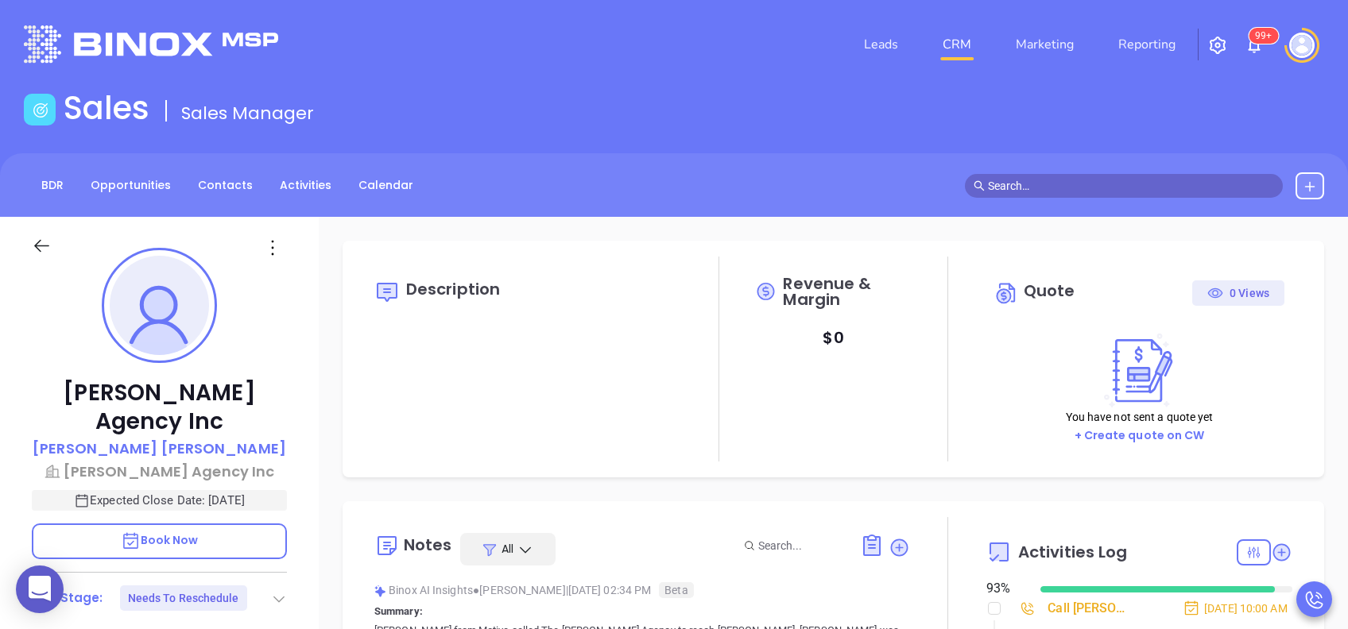
type input "[PERSON_NAME]"
